Goal: Information Seeking & Learning: Learn about a topic

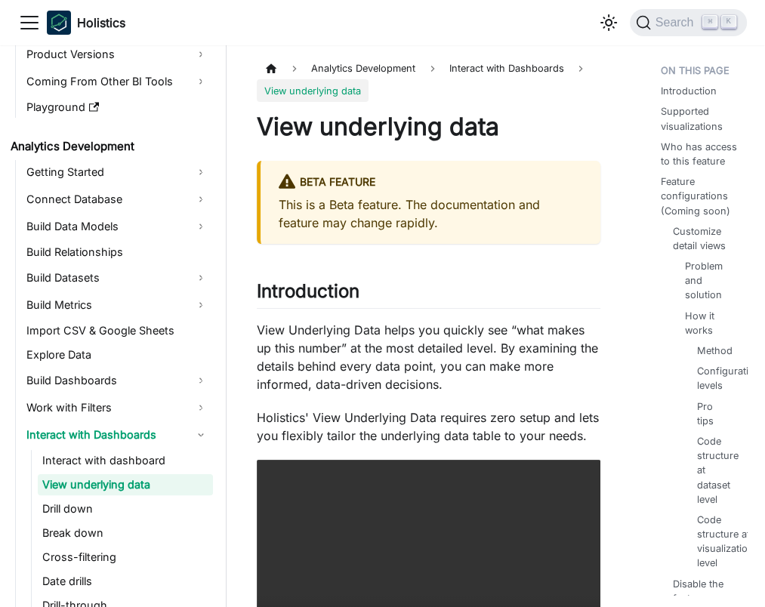
click at [458, 331] on p "View Underlying Data helps you quickly see “what makes up this number” at the m…" at bounding box center [429, 357] width 344 height 72
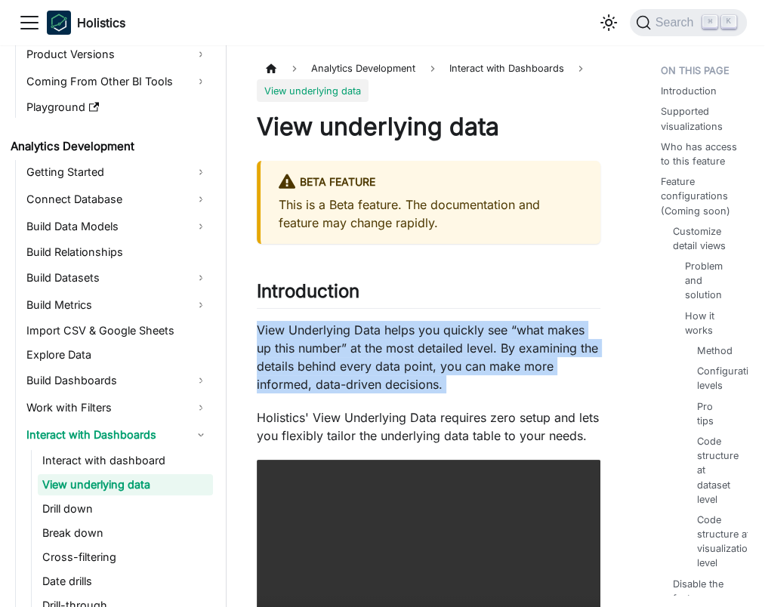
click at [458, 331] on p "View Underlying Data helps you quickly see “what makes up this number” at the m…" at bounding box center [429, 357] width 344 height 72
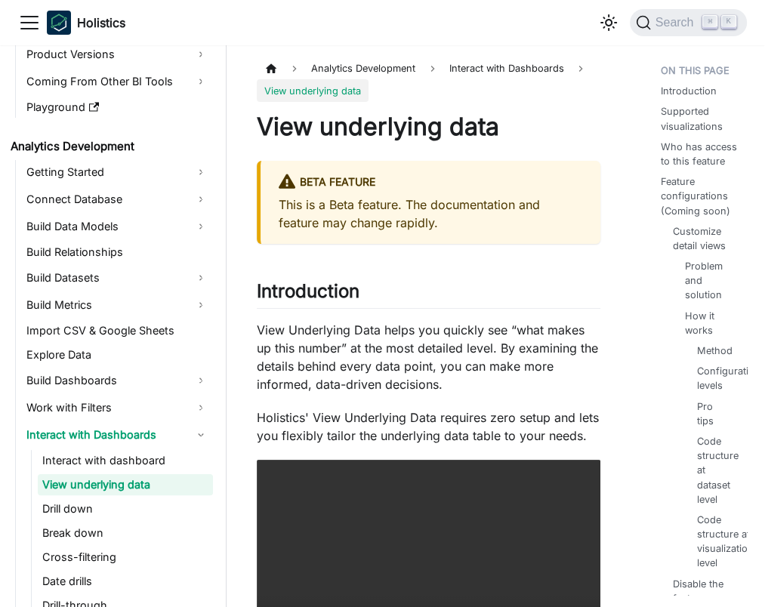
click at [487, 350] on p "View Underlying Data helps you quickly see “what makes up this number” at the m…" at bounding box center [429, 357] width 344 height 72
click at [488, 350] on p "View Underlying Data helps you quickly see “what makes up this number” at the m…" at bounding box center [429, 357] width 344 height 72
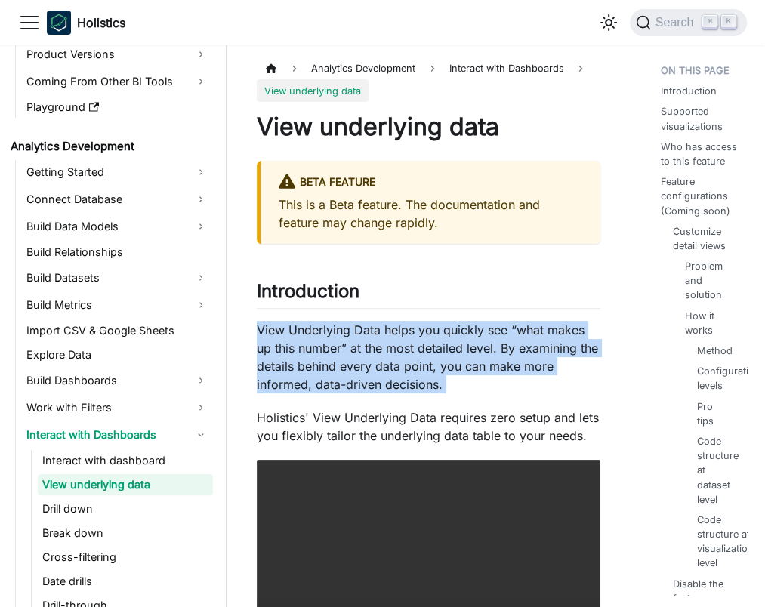
click at [487, 350] on p "View Underlying Data helps you quickly see “what makes up this number” at the m…" at bounding box center [429, 357] width 344 height 72
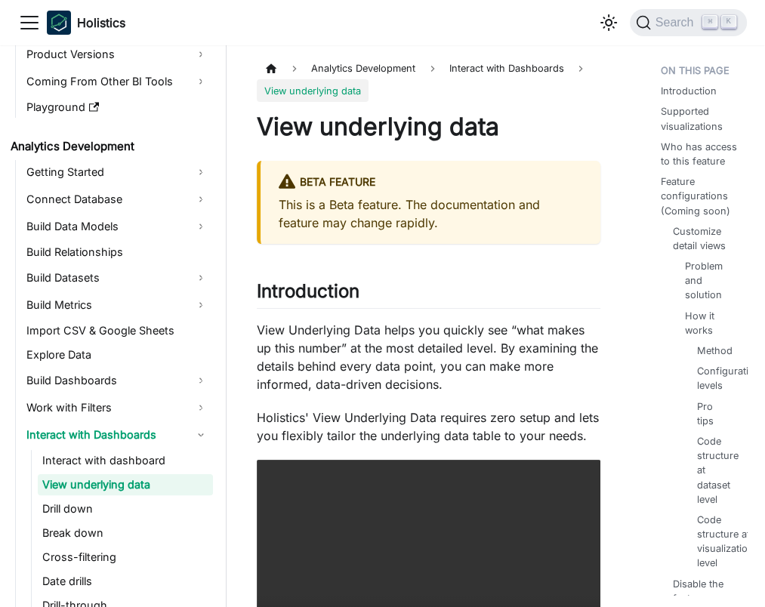
click at [499, 363] on p "View Underlying Data helps you quickly see “what makes up this number” at the m…" at bounding box center [429, 357] width 344 height 72
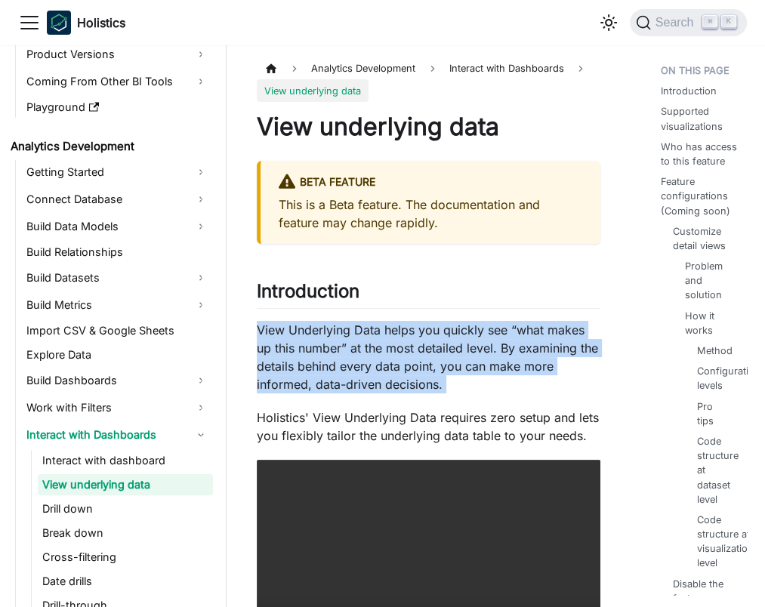
click at [499, 363] on p "View Underlying Data helps you quickly see “what makes up this number” at the m…" at bounding box center [429, 357] width 344 height 72
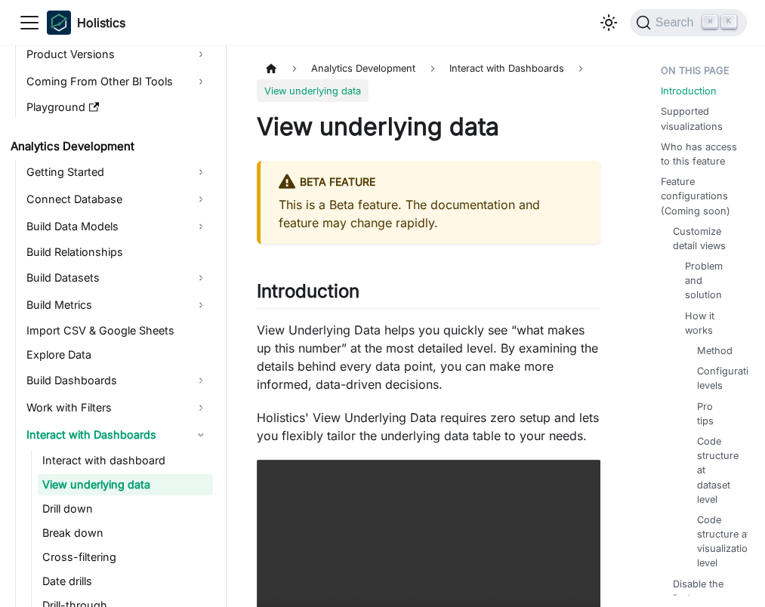
scroll to position [145, 0]
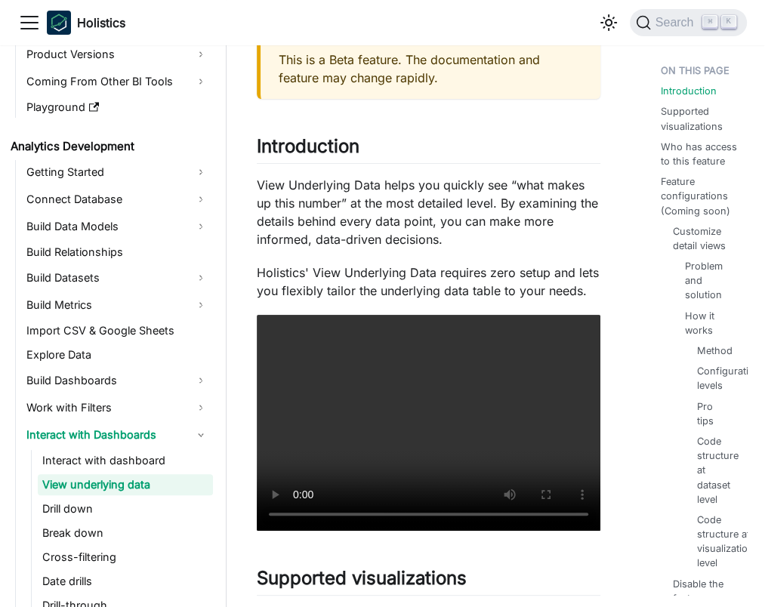
click at [519, 233] on p "View Underlying Data helps you quickly see “what makes up this number” at the m…" at bounding box center [429, 212] width 344 height 72
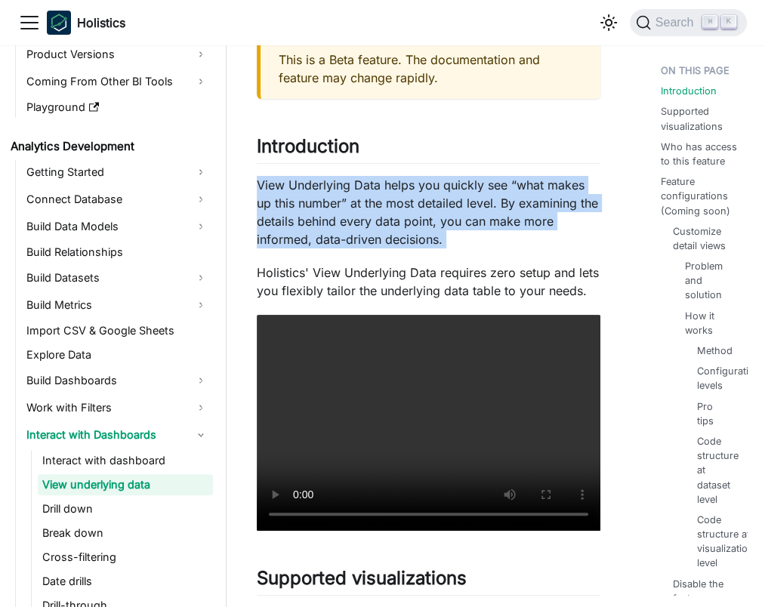
click at [519, 233] on p "View Underlying Data helps you quickly see “what makes up this number” at the m…" at bounding box center [429, 212] width 344 height 72
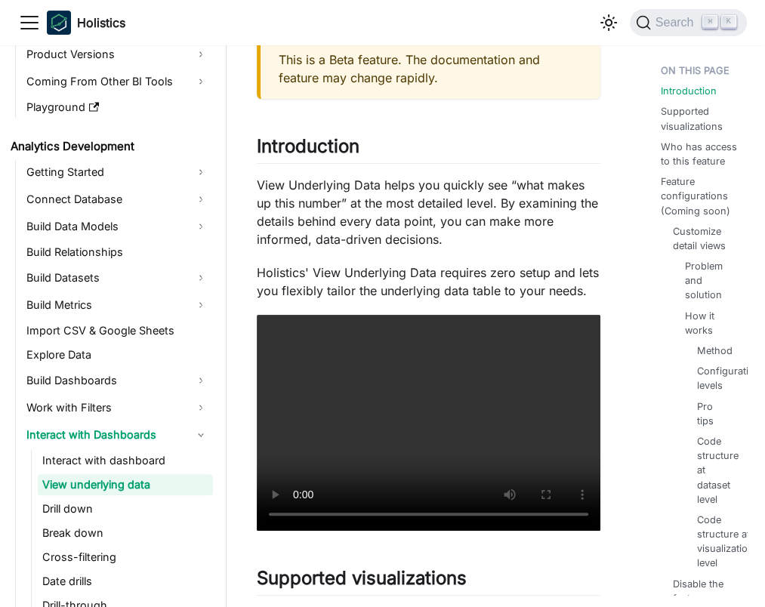
click at [511, 215] on p "View Underlying Data helps you quickly see “what makes up this number” at the m…" at bounding box center [429, 212] width 344 height 72
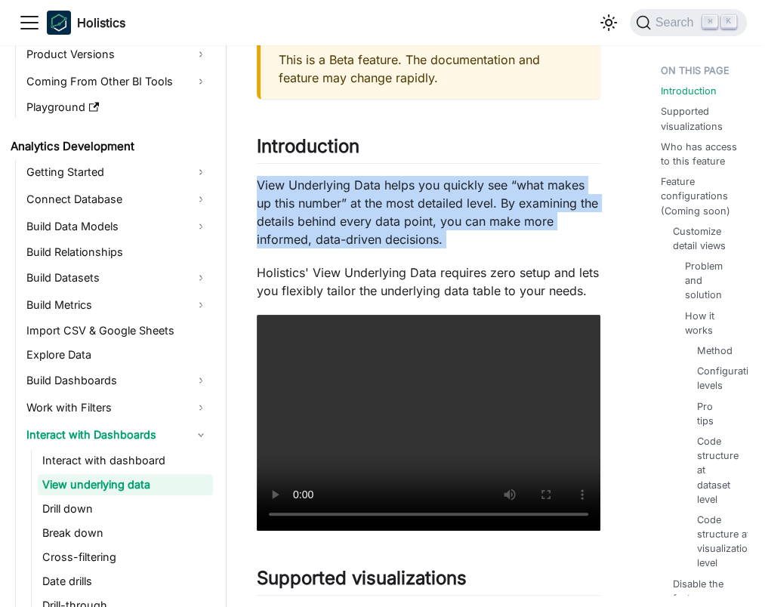
click at [511, 215] on p "View Underlying Data helps you quickly see “what makes up this number” at the m…" at bounding box center [429, 212] width 344 height 72
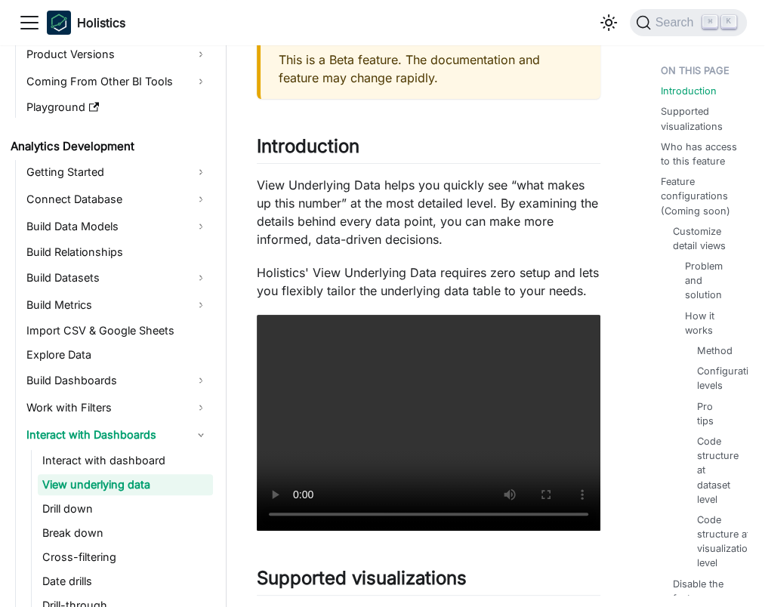
click at [453, 233] on p "View Underlying Data helps you quickly see “what makes up this number” at the m…" at bounding box center [429, 212] width 344 height 72
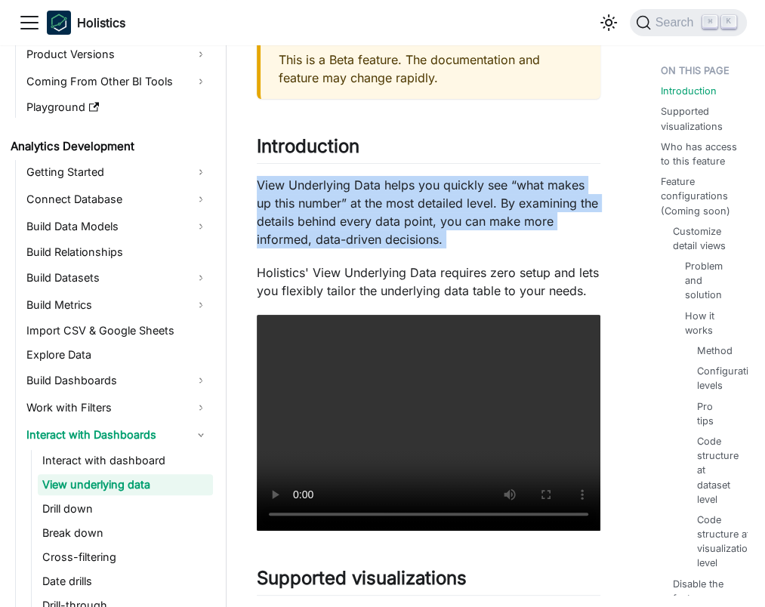
click at [453, 233] on p "View Underlying Data helps you quickly see “what makes up this number” at the m…" at bounding box center [429, 212] width 344 height 72
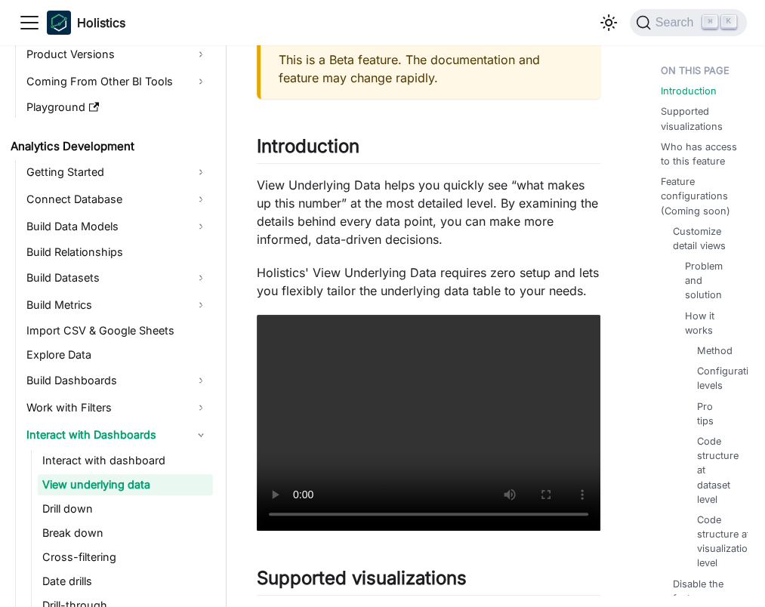
click at [430, 224] on p "View Underlying Data helps you quickly see “what makes up this number” at the m…" at bounding box center [429, 212] width 344 height 72
click at [436, 271] on p "Holistics' View Underlying Data requires zero setup and lets you flexibly tailo…" at bounding box center [429, 282] width 344 height 36
click at [433, 273] on p "Holistics' View Underlying Data requires zero setup and lets you flexibly tailo…" at bounding box center [429, 282] width 344 height 36
click at [433, 274] on p "Holistics' View Underlying Data requires zero setup and lets you flexibly tailo…" at bounding box center [429, 282] width 344 height 36
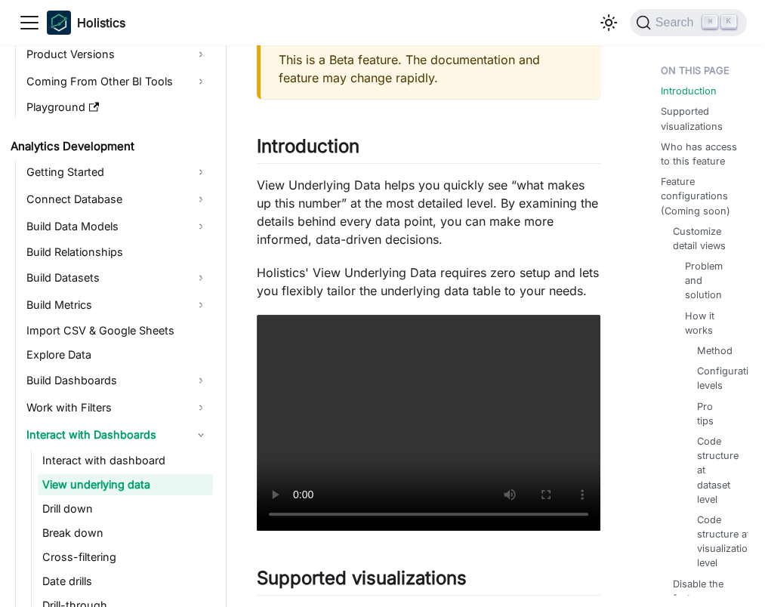
click at [455, 204] on p "View Underlying Data helps you quickly see “what makes up this number” at the m…" at bounding box center [429, 212] width 344 height 72
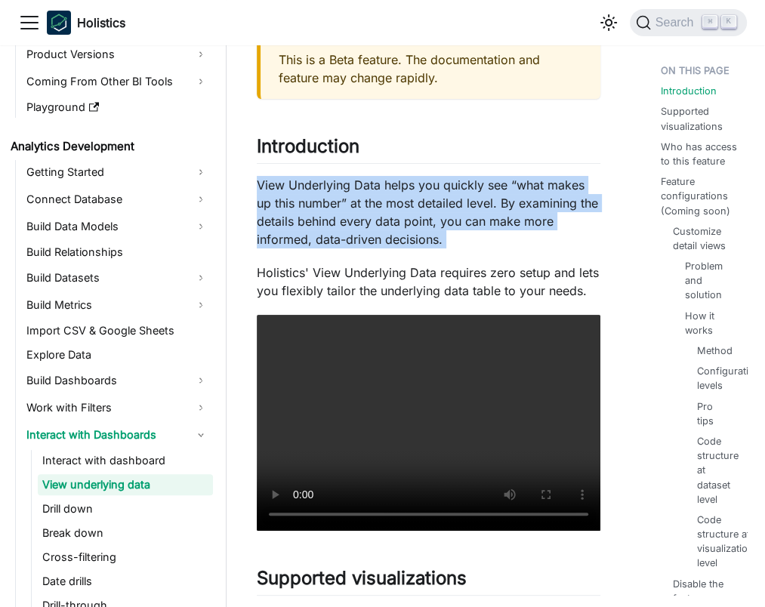
click at [455, 204] on p "View Underlying Data helps you quickly see “what makes up this number” at the m…" at bounding box center [429, 212] width 344 height 72
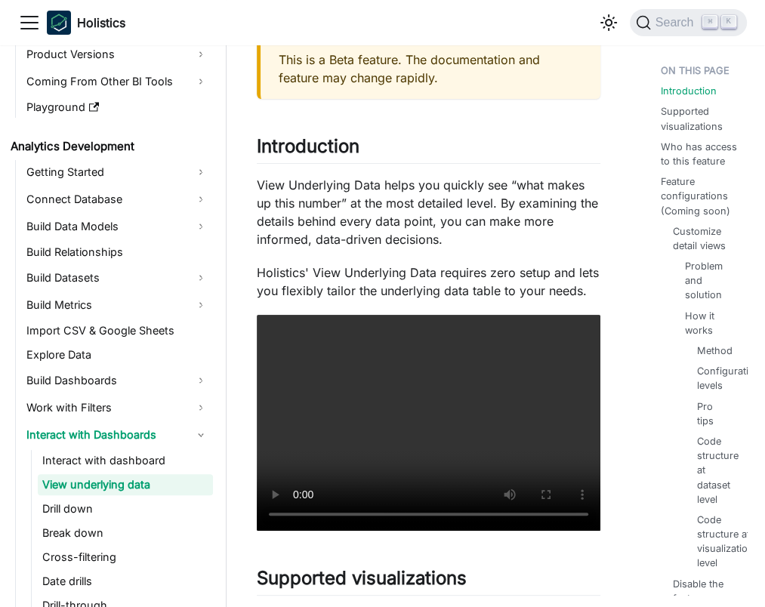
click at [468, 248] on p "View Underlying Data helps you quickly see “what makes up this number” at the m…" at bounding box center [429, 212] width 344 height 72
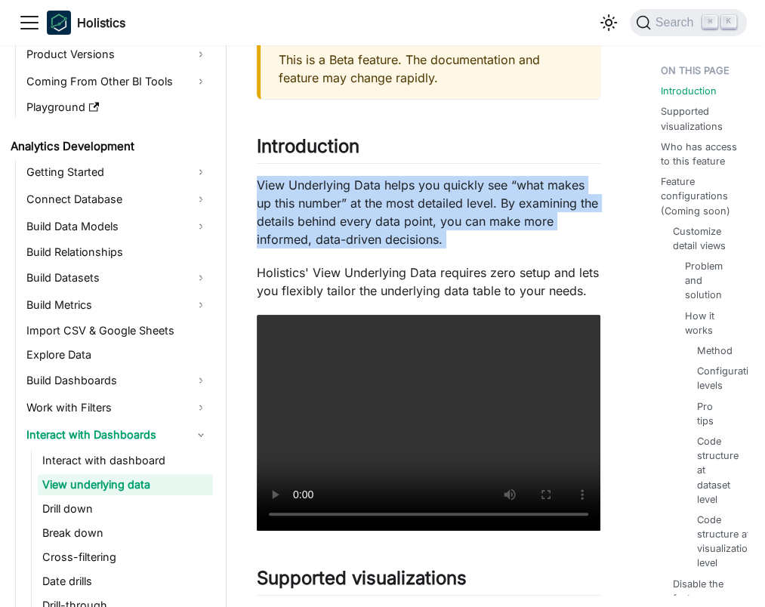
click at [468, 248] on p "View Underlying Data helps you quickly see “what makes up this number” at the m…" at bounding box center [429, 212] width 344 height 72
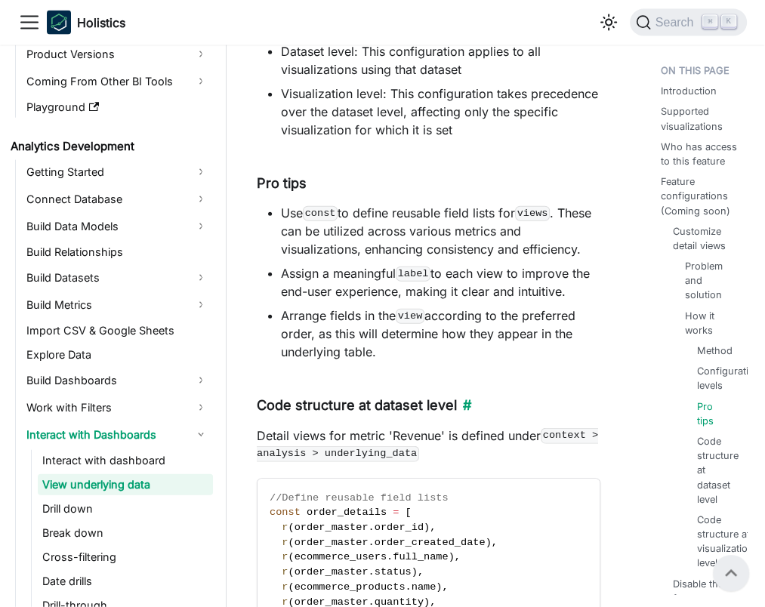
scroll to position [2329, 0]
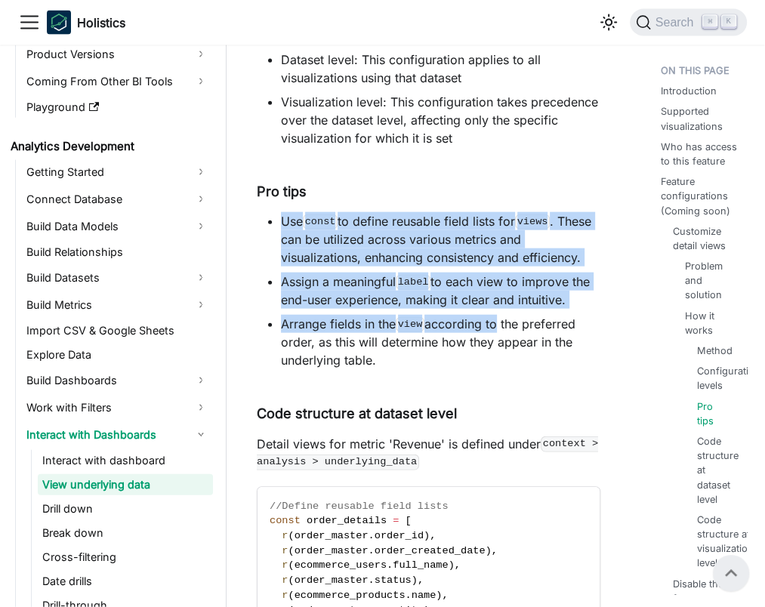
drag, startPoint x: 447, startPoint y: 196, endPoint x: 497, endPoint y: 329, distance: 142.7
click at [497, 329] on li "Arrange fields in the view according to the preferred order, as this will deter…" at bounding box center [440, 342] width 319 height 54
drag, startPoint x: 483, startPoint y: 353, endPoint x: 466, endPoint y: 276, distance: 78.8
click at [466, 276] on ul "Use const to define reusable field lists for views . These can be utilized acro…" at bounding box center [429, 290] width 344 height 157
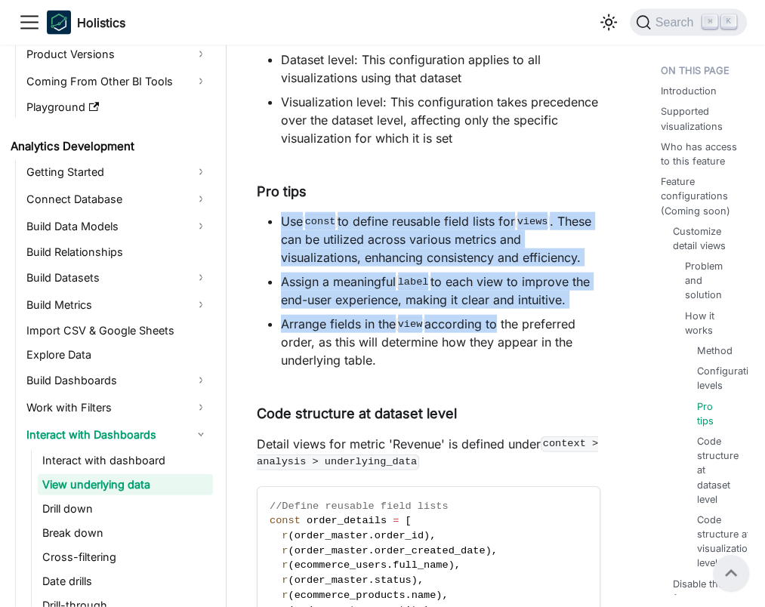
drag, startPoint x: 475, startPoint y: 261, endPoint x: 482, endPoint y: 299, distance: 39.1
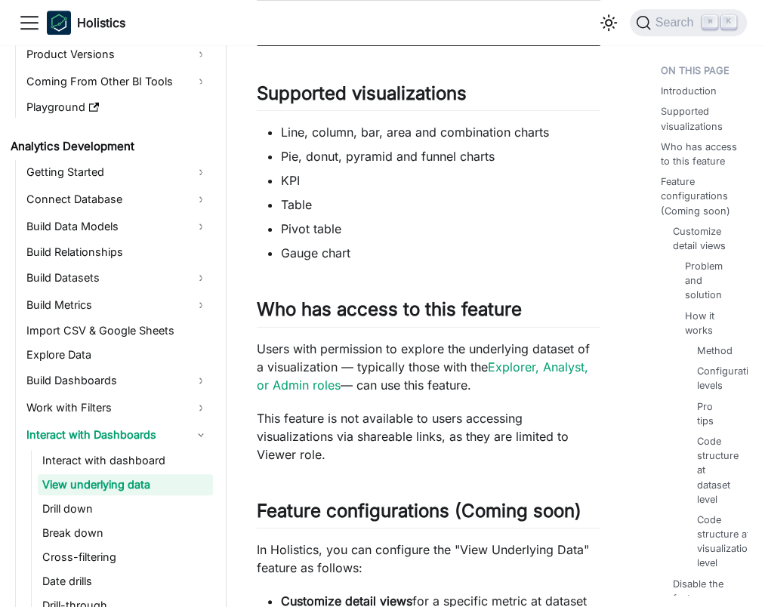
scroll to position [0, 0]
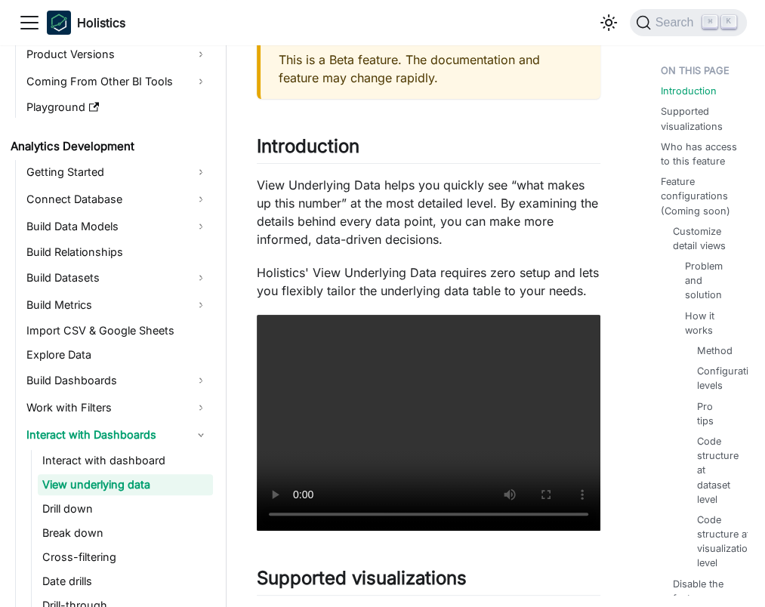
click at [409, 195] on p "View Underlying Data helps you quickly see “what makes up this number” at the m…" at bounding box center [429, 212] width 344 height 72
click at [399, 175] on div at bounding box center [399, 175] width 0 height 0
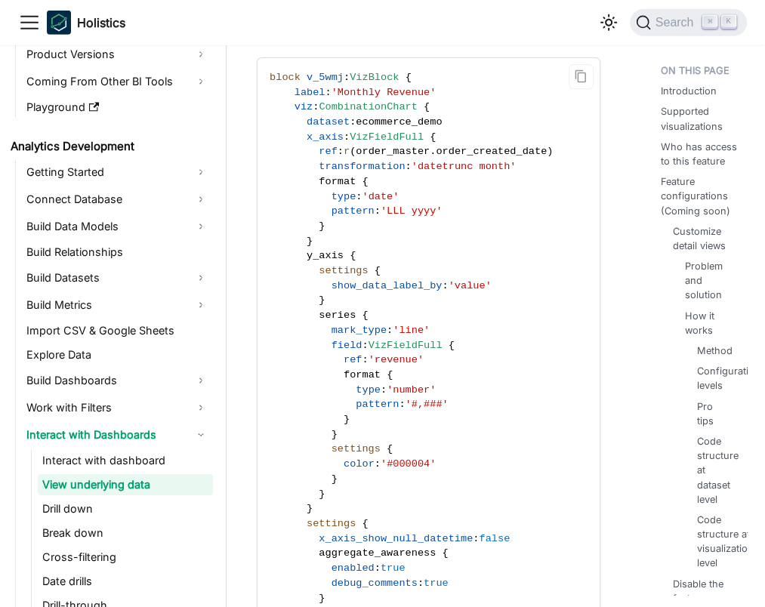
scroll to position [7256, 0]
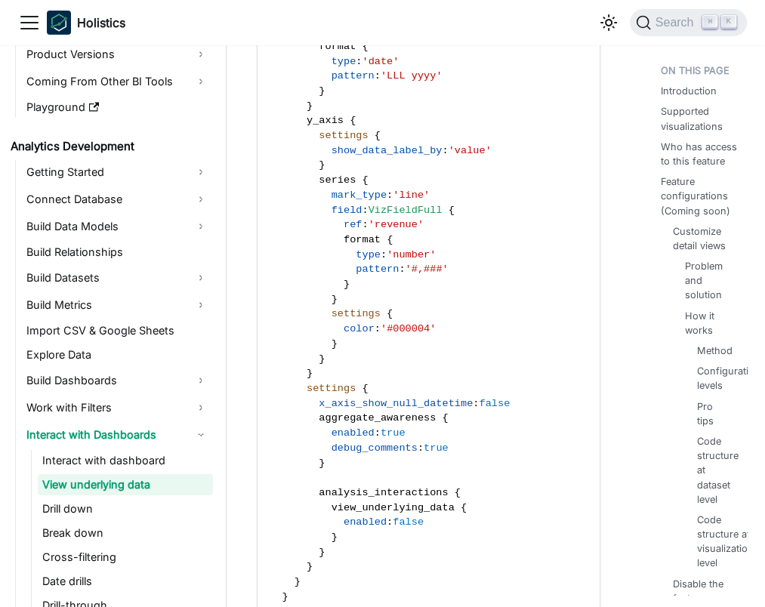
click at [102, 474] on link "View underlying data" at bounding box center [125, 484] width 175 height 21
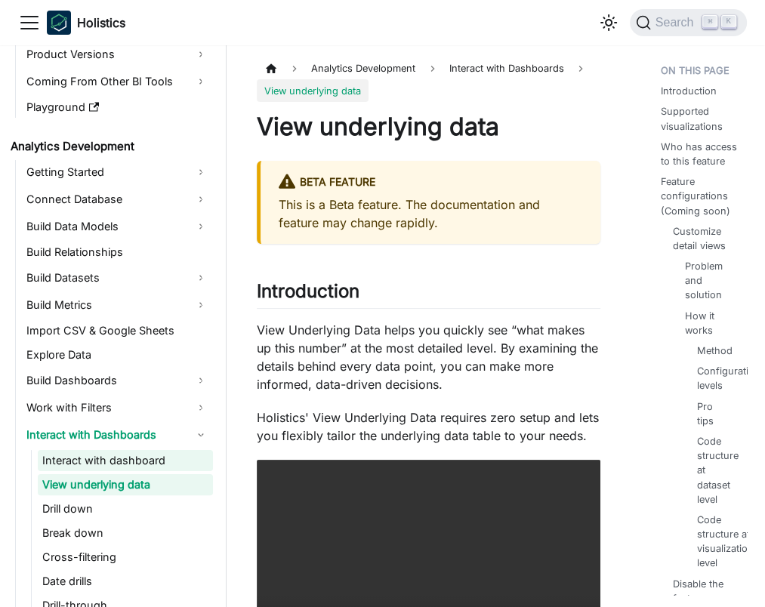
click at [100, 466] on link "Interact with dashboard" at bounding box center [125, 460] width 175 height 21
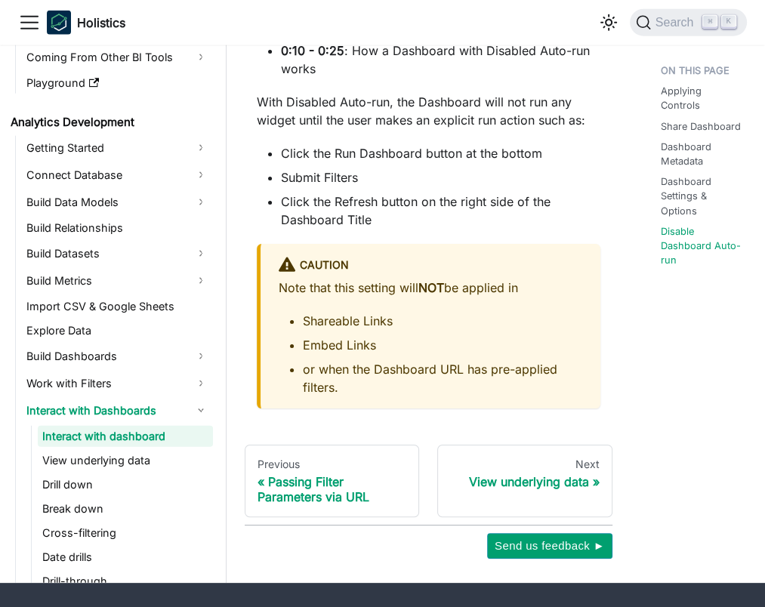
scroll to position [2568, 0]
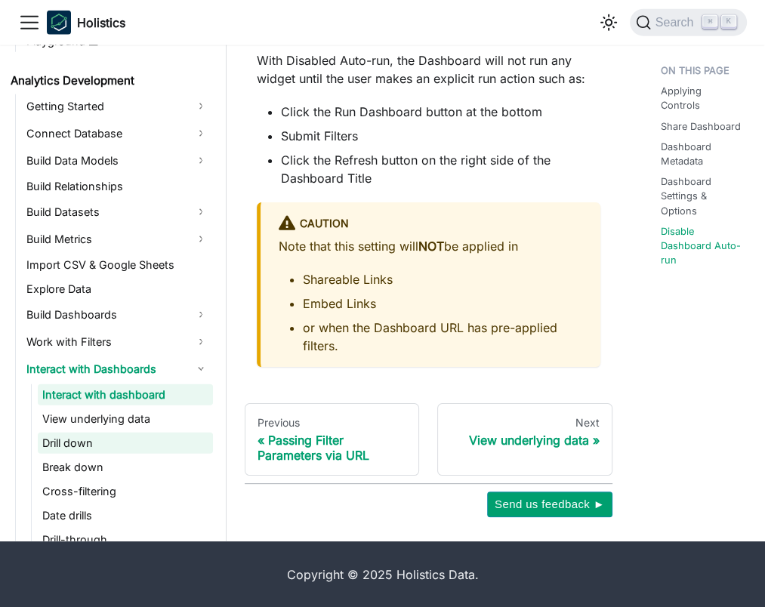
click at [114, 446] on link "Drill down" at bounding box center [125, 443] width 175 height 21
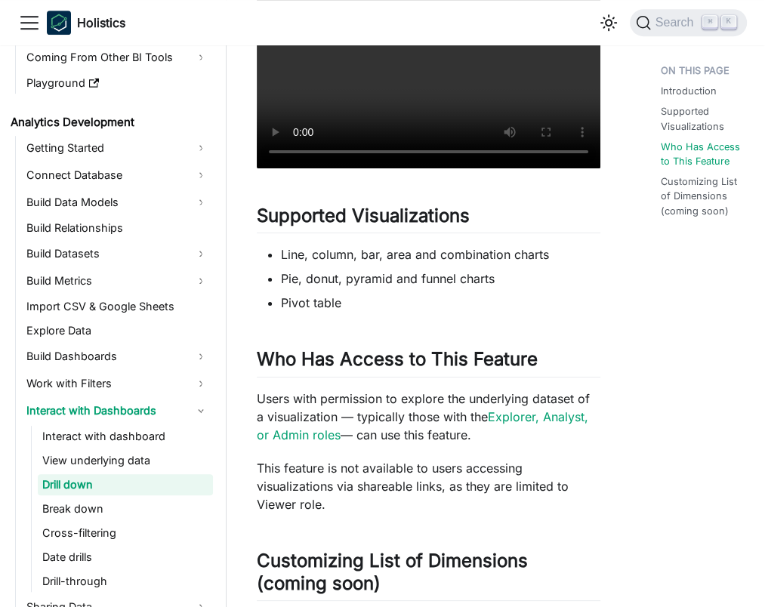
scroll to position [859, 0]
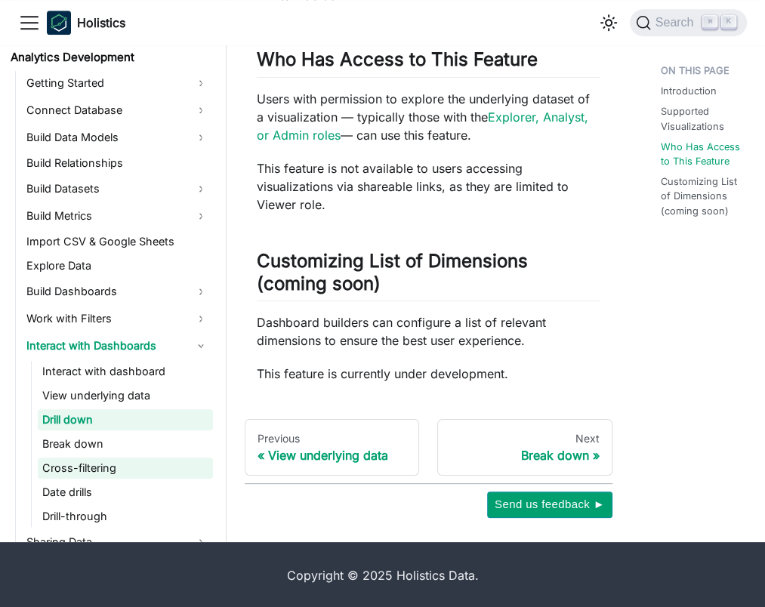
click at [66, 467] on link "Cross-filtering" at bounding box center [125, 468] width 175 height 21
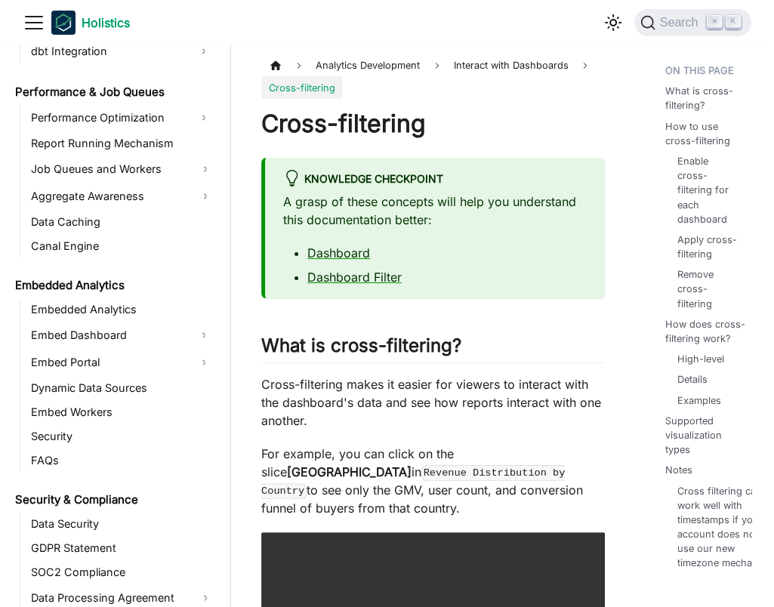
scroll to position [906, 0]
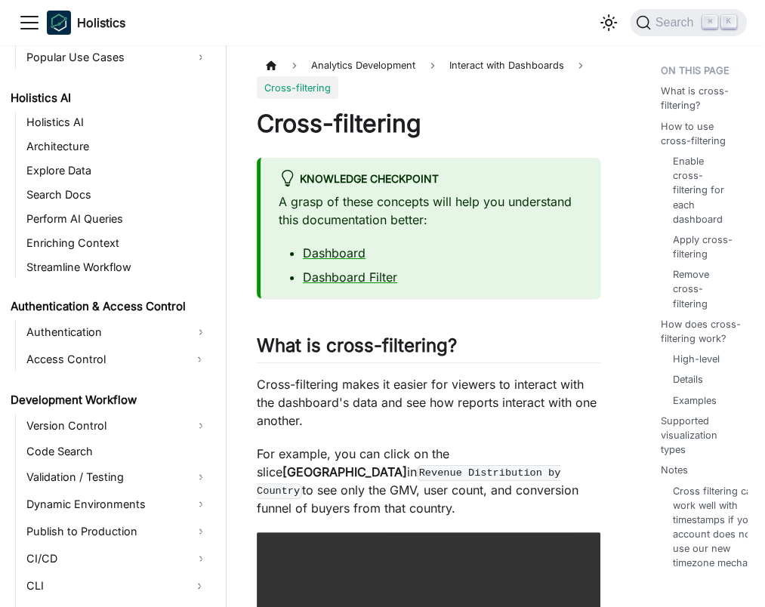
click at [27, 26] on icon "Toggle navigation bar" at bounding box center [29, 22] width 23 height 23
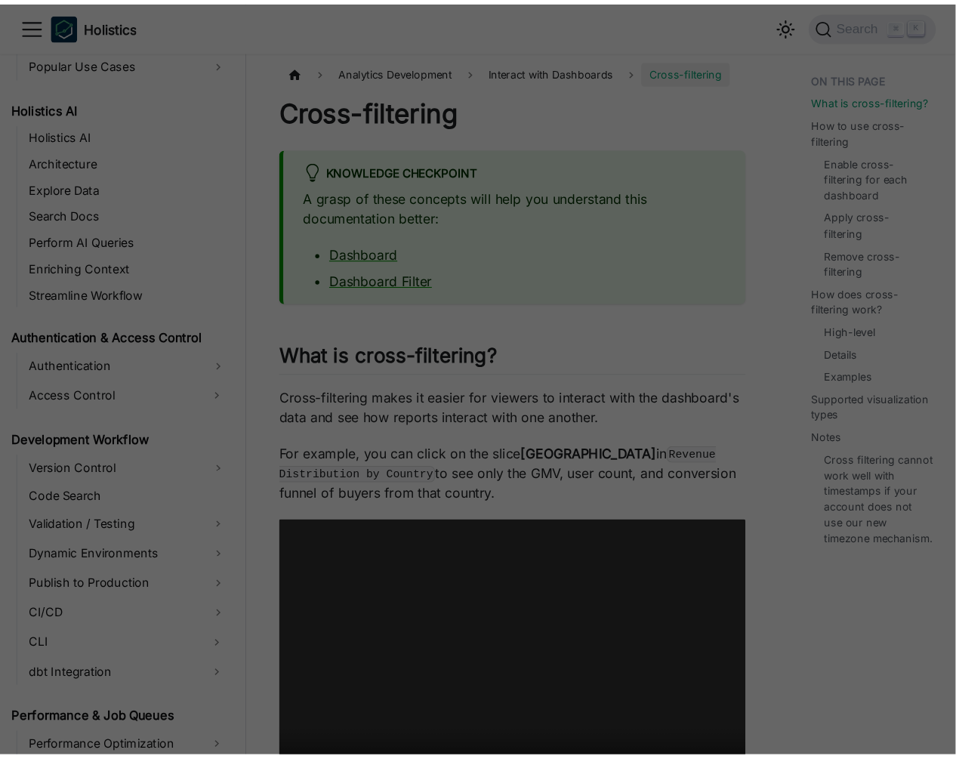
scroll to position [907, 0]
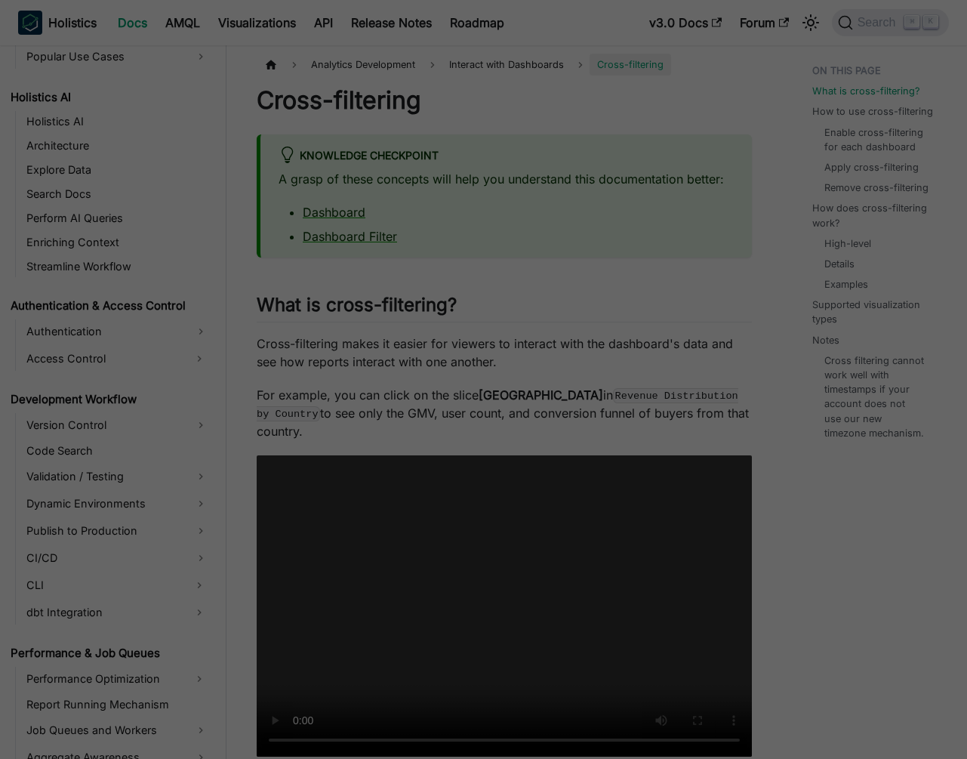
click at [539, 110] on div "Main" at bounding box center [483, 379] width 967 height 759
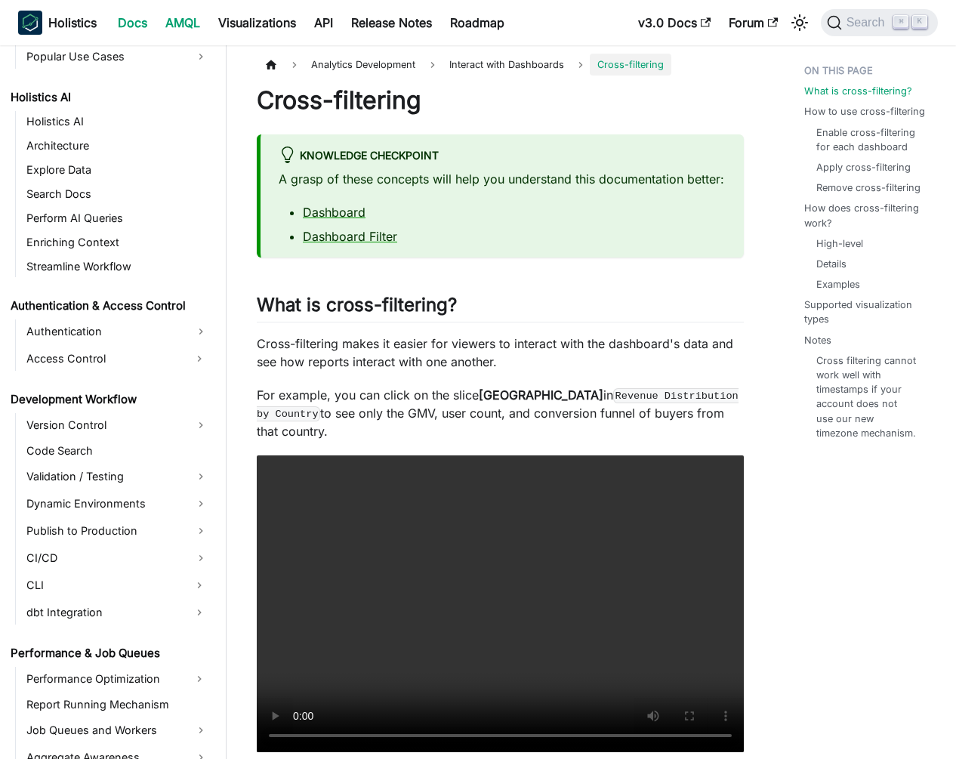
click at [176, 23] on link "AMQL" at bounding box center [182, 23] width 53 height 24
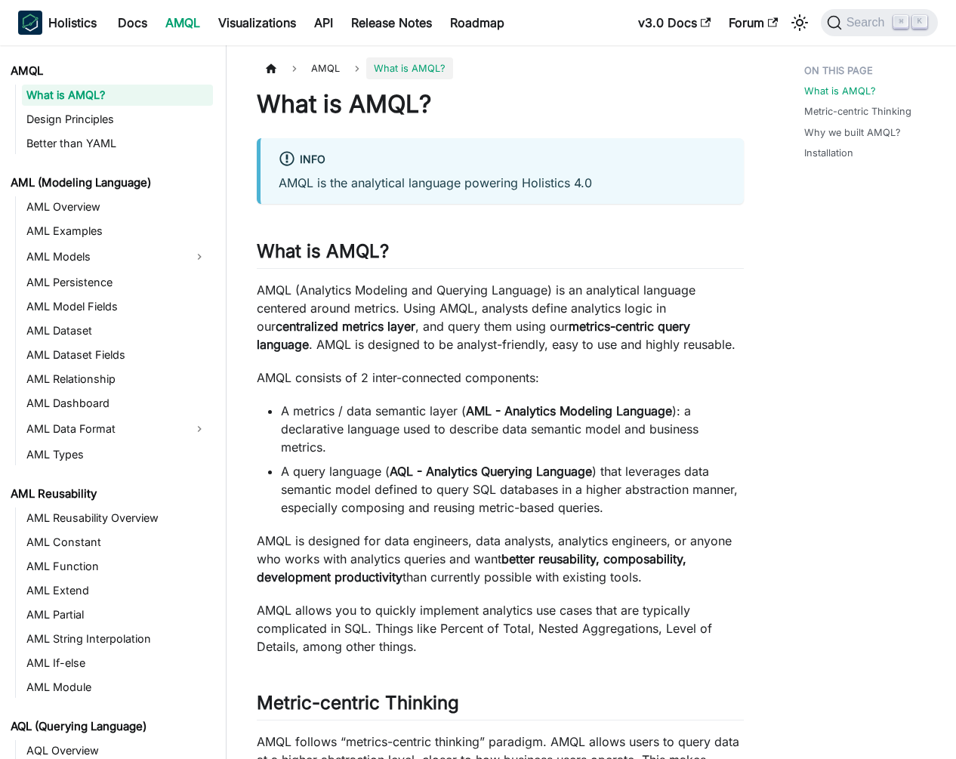
scroll to position [847, 0]
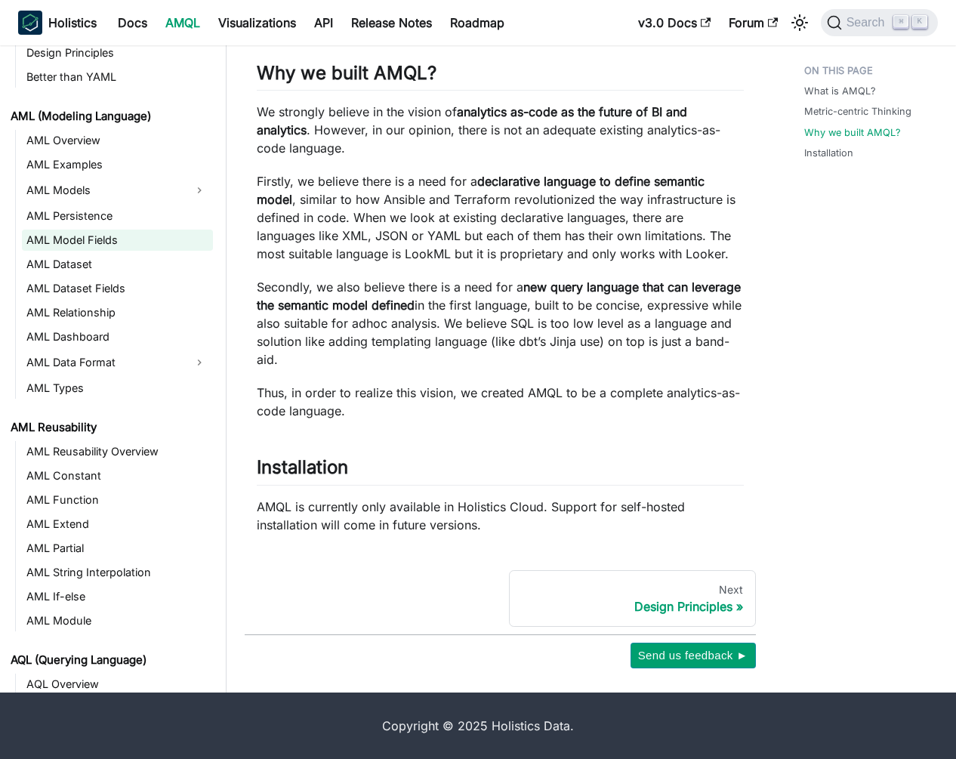
click at [91, 245] on link "AML Model Fields" at bounding box center [117, 240] width 191 height 21
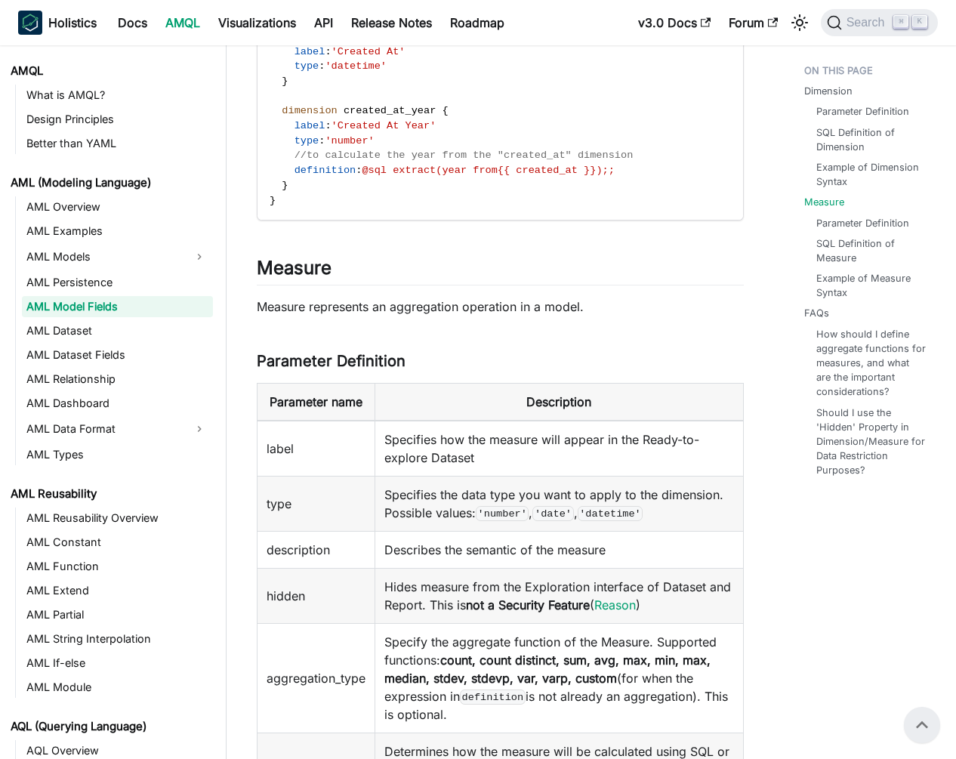
scroll to position [1100, 0]
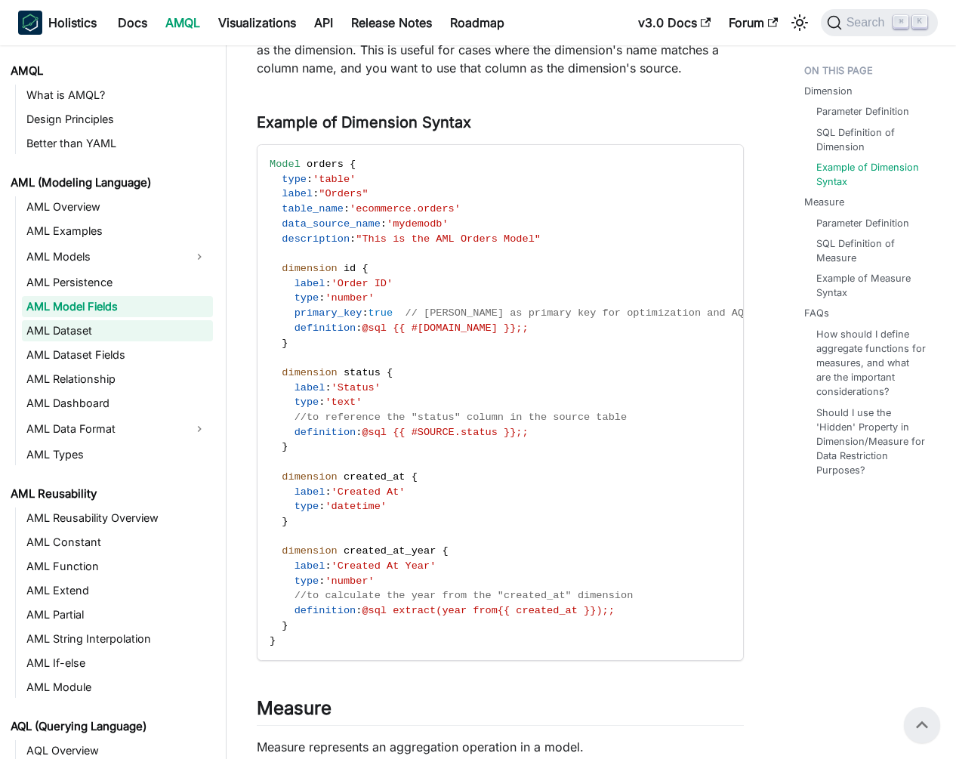
click at [142, 340] on link "AML Dataset" at bounding box center [117, 330] width 191 height 21
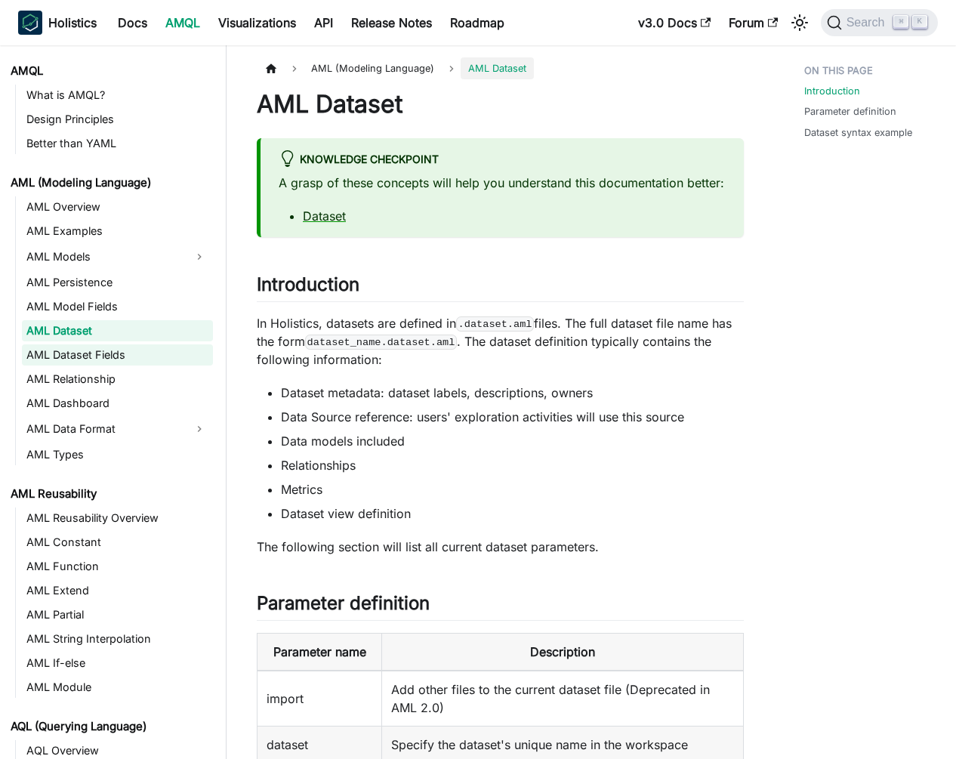
click at [144, 350] on link "AML Dataset Fields" at bounding box center [117, 354] width 191 height 21
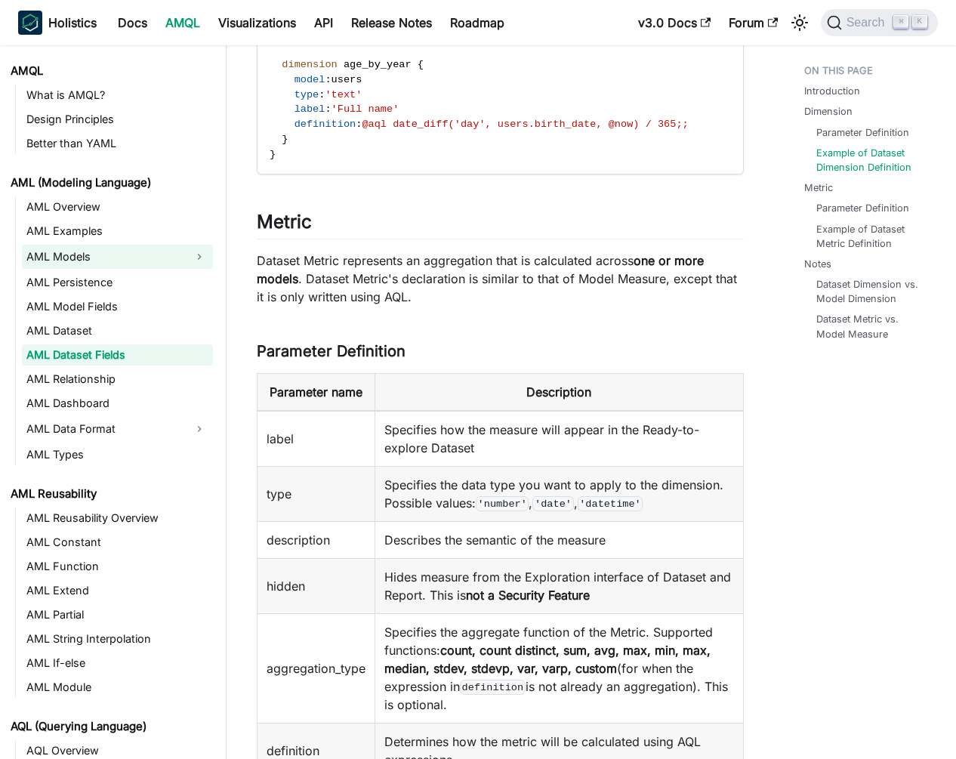
scroll to position [1301, 0]
